Goal: Task Accomplishment & Management: Manage account settings

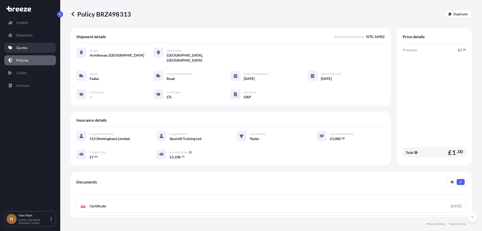
click at [25, 49] on p "Quotes" at bounding box center [21, 47] width 11 height 5
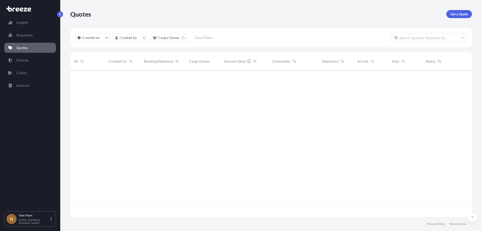
scroll to position [145, 398]
click at [95, 77] on div "496856" at bounding box center [87, 78] width 26 height 5
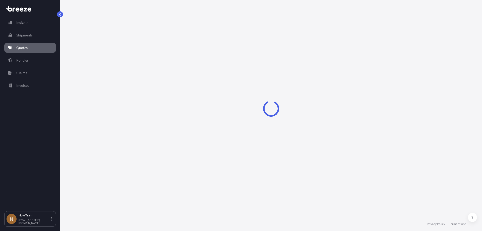
select select "Road"
select select "1"
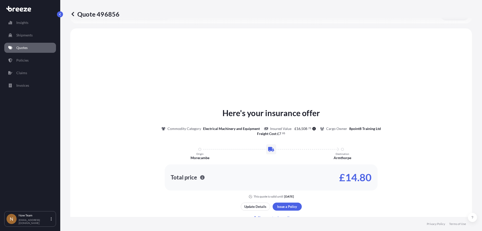
scroll to position [151, 0]
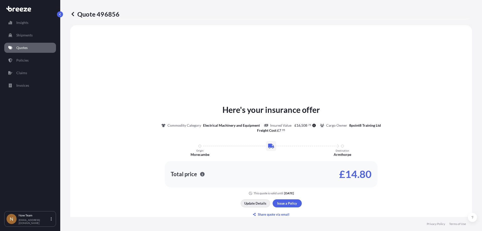
click at [251, 204] on p "Update Details" at bounding box center [255, 203] width 22 height 5
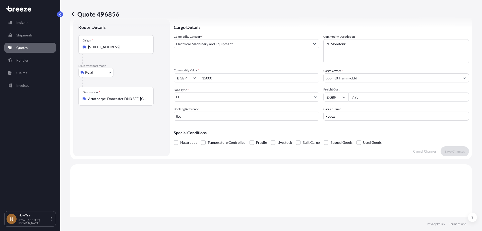
scroll to position [8, 0]
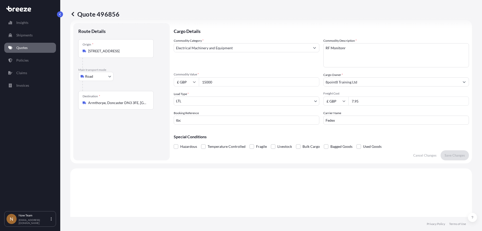
click at [144, 50] on input "[STREET_ADDRESS]" at bounding box center [117, 50] width 59 height 5
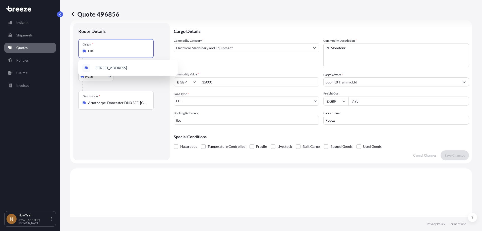
type input "K"
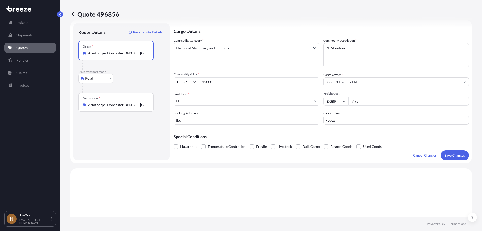
type input "Armthorpe, Doncaster DN3 3FE, [GEOGRAPHIC_DATA]"
click at [147, 105] on input "Armthorpe, Doncaster DN3 3FE, [GEOGRAPHIC_DATA]" at bounding box center [117, 104] width 59 height 5
drag, startPoint x: 147, startPoint y: 105, endPoint x: 56, endPoint y: 106, distance: 90.4
click at [56, 106] on div "Insights Shipments Quotes Policies Claims Invoices N Now Team [EMAIL_ADDRESS][D…" at bounding box center [241, 115] width 482 height 231
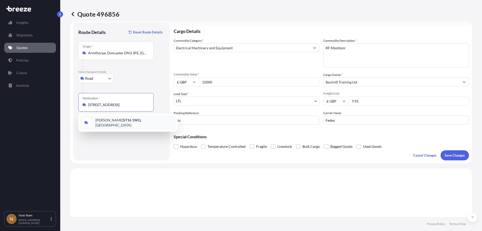
click at [128, 123] on span "[PERSON_NAME][STREET_ADDRESS]" at bounding box center [134, 122] width 78 height 10
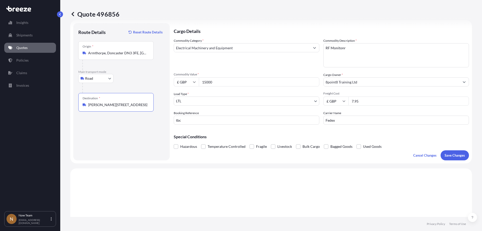
type input "[PERSON_NAME][STREET_ADDRESS]"
drag, startPoint x: 227, startPoint y: 81, endPoint x: 177, endPoint y: 82, distance: 49.5
click at [178, 82] on div "£ GBP 15000" at bounding box center [247, 81] width 146 height 9
type input "400"
click at [196, 122] on input "tbc" at bounding box center [247, 119] width 146 height 9
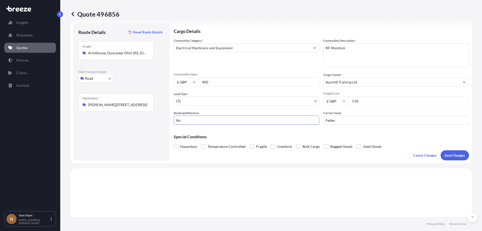
drag, startPoint x: 195, startPoint y: 121, endPoint x: 176, endPoint y: 117, distance: 19.9
click at [176, 117] on input "tbc" at bounding box center [247, 119] width 146 height 9
paste input "NTG-16901"
type input "NTG-16901"
click at [451, 155] on p "Save Changes" at bounding box center [455, 155] width 20 height 5
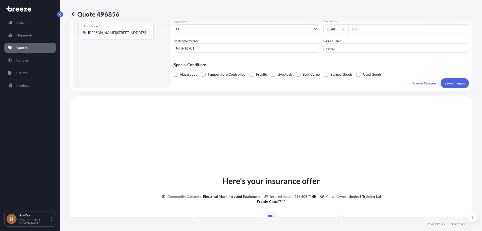
scroll to position [151, 0]
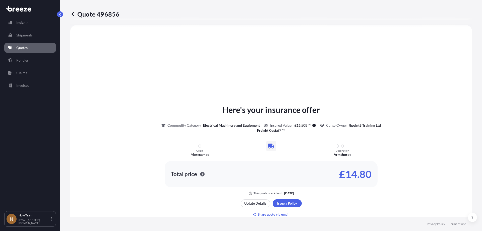
select select "Road"
select select "1"
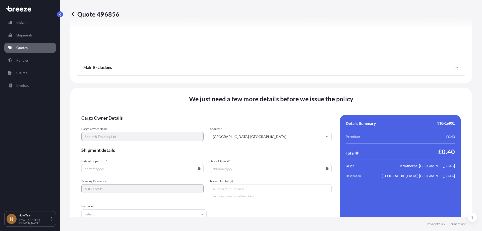
scroll to position [566, 0]
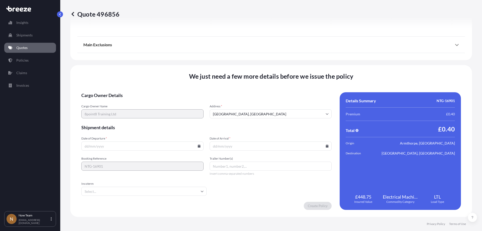
click at [198, 145] on icon at bounding box center [199, 145] width 3 height 3
click at [155, 83] on button "5" at bounding box center [154, 82] width 8 height 8
type input "[DATE]"
click at [326, 145] on icon at bounding box center [327, 145] width 3 height 3
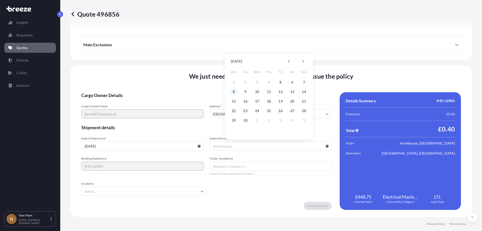
click at [233, 92] on button "8" at bounding box center [234, 92] width 8 height 8
type input "[DATE]"
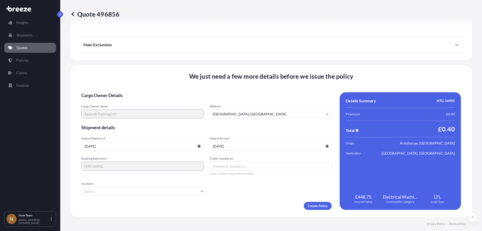
click at [123, 190] on input "Incoterm" at bounding box center [143, 191] width 125 height 9
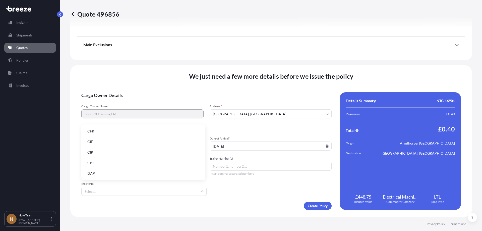
click at [100, 170] on li "DAP" at bounding box center [143, 173] width 120 height 10
